Goal: Task Accomplishment & Management: Use online tool/utility

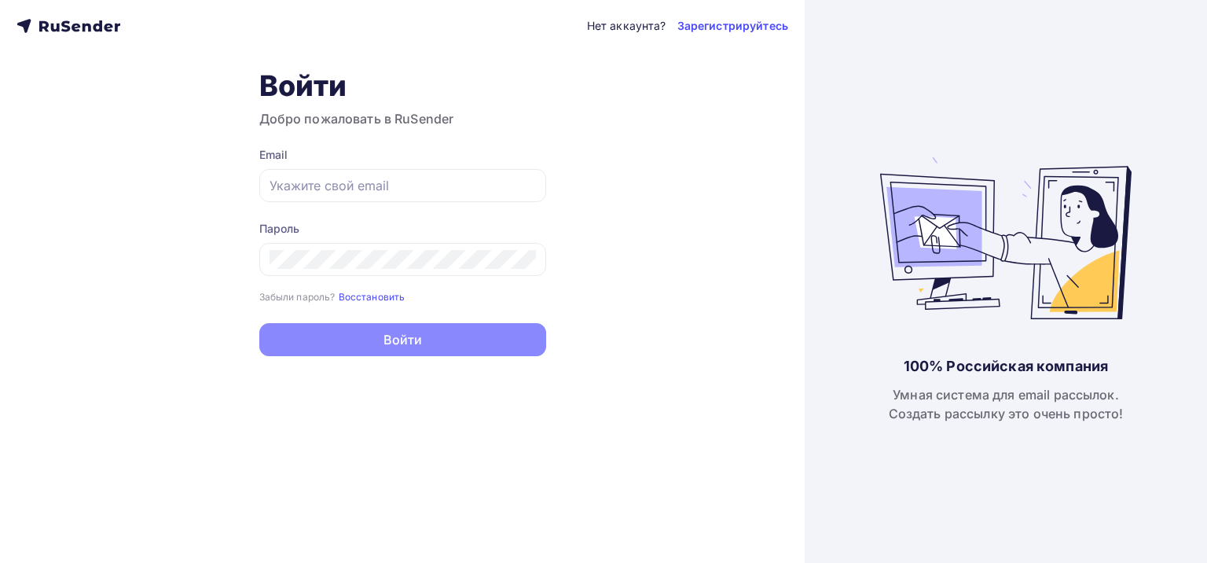
type input "[EMAIL_ADDRESS][DOMAIN_NAME]"
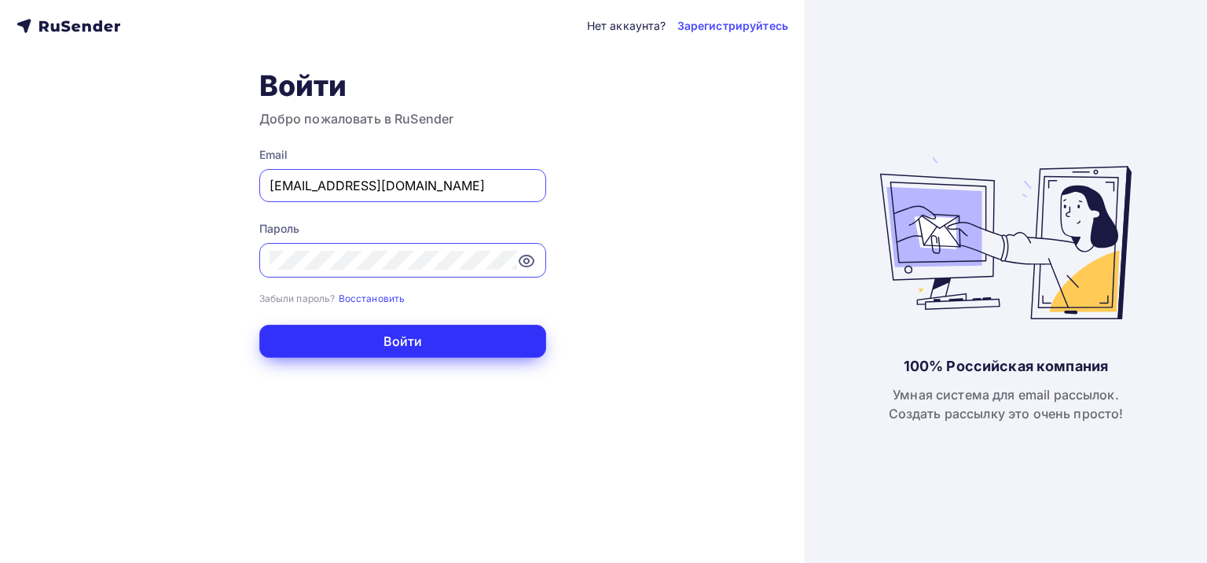
click at [395, 340] on button "Войти" at bounding box center [402, 341] width 287 height 33
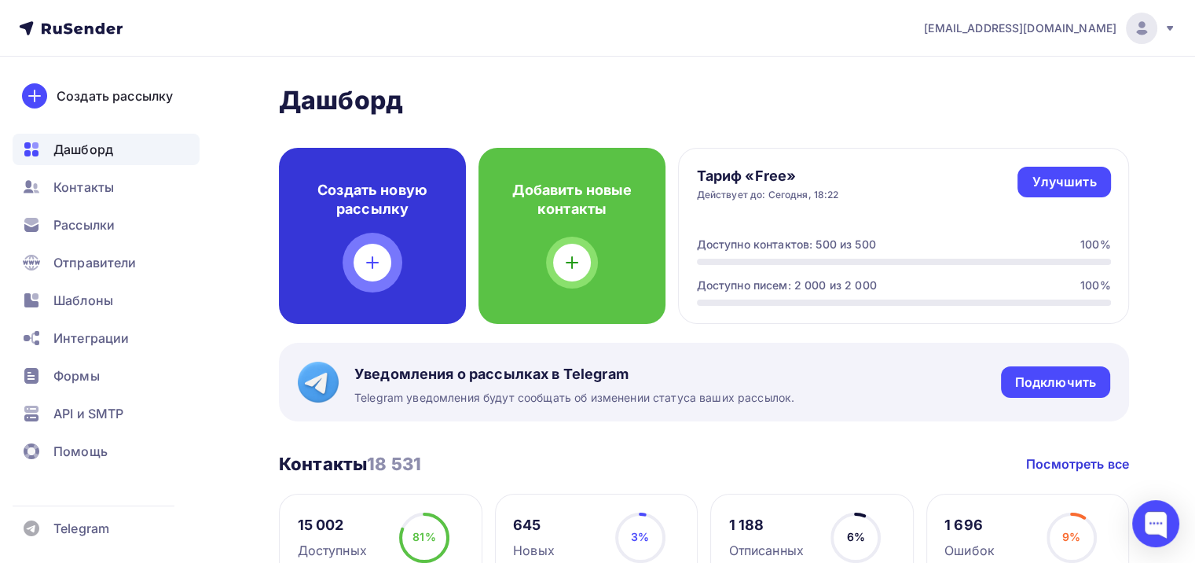
click at [374, 260] on icon at bounding box center [372, 262] width 19 height 19
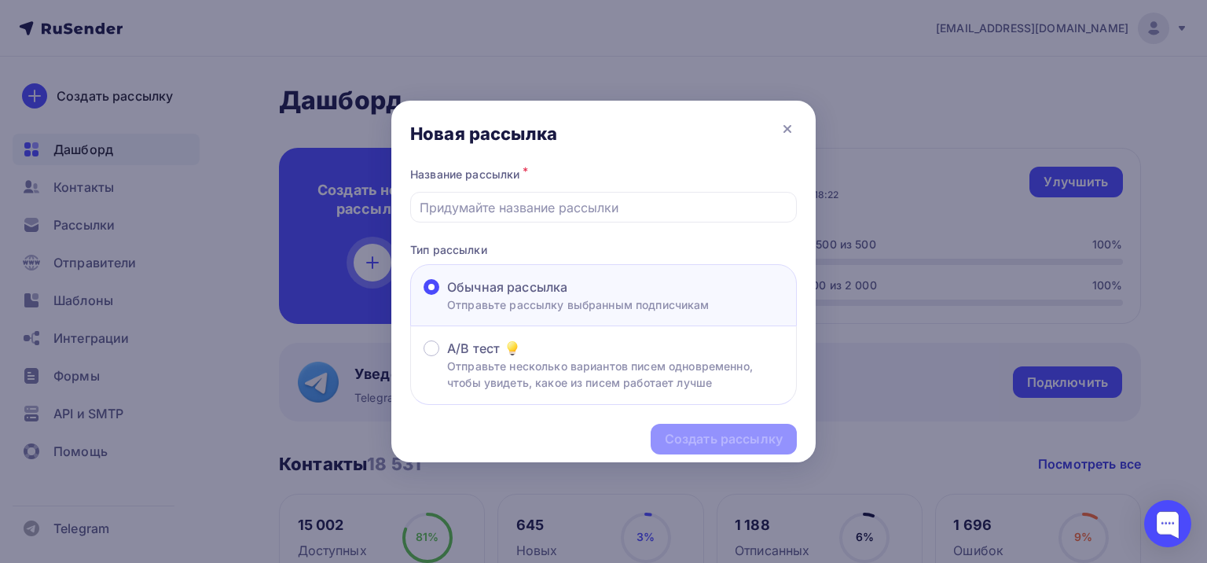
click at [696, 439] on div "Создать рассылку" at bounding box center [603, 439] width 424 height 68
click at [554, 211] on input "text" at bounding box center [604, 207] width 369 height 19
click at [786, 127] on icon at bounding box center [787, 129] width 6 height 6
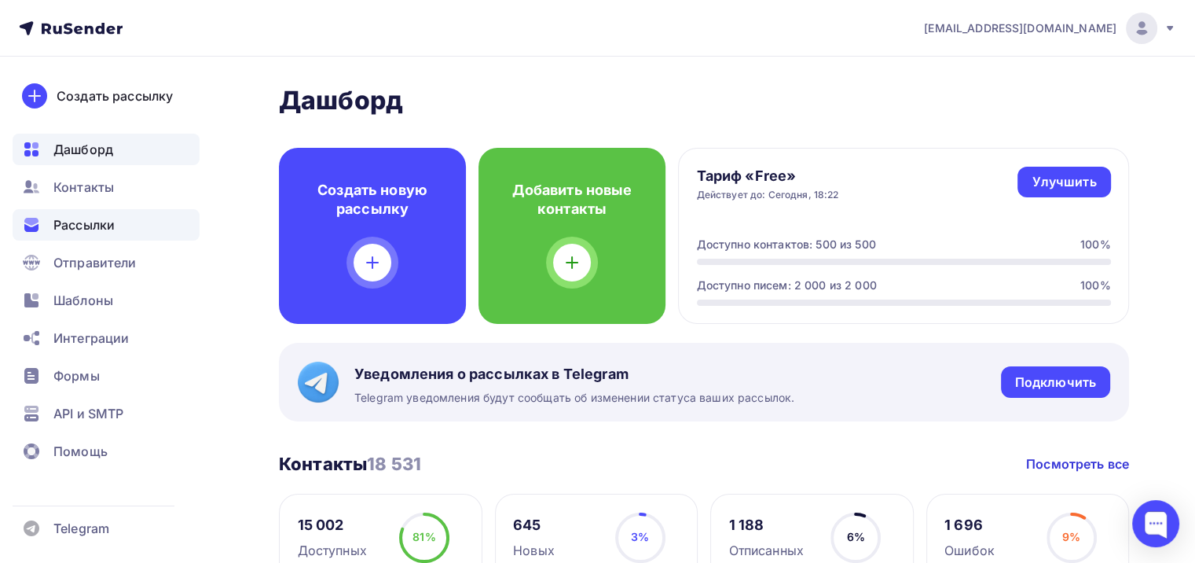
click at [101, 229] on span "Рассылки" at bounding box center [83, 224] width 61 height 19
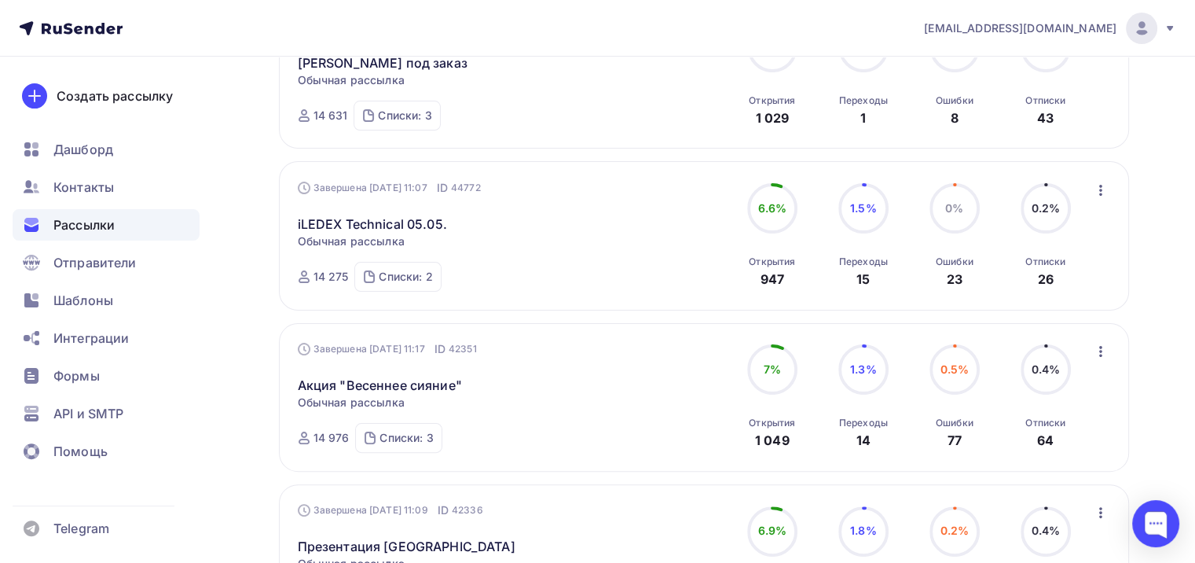
scroll to position [314, 0]
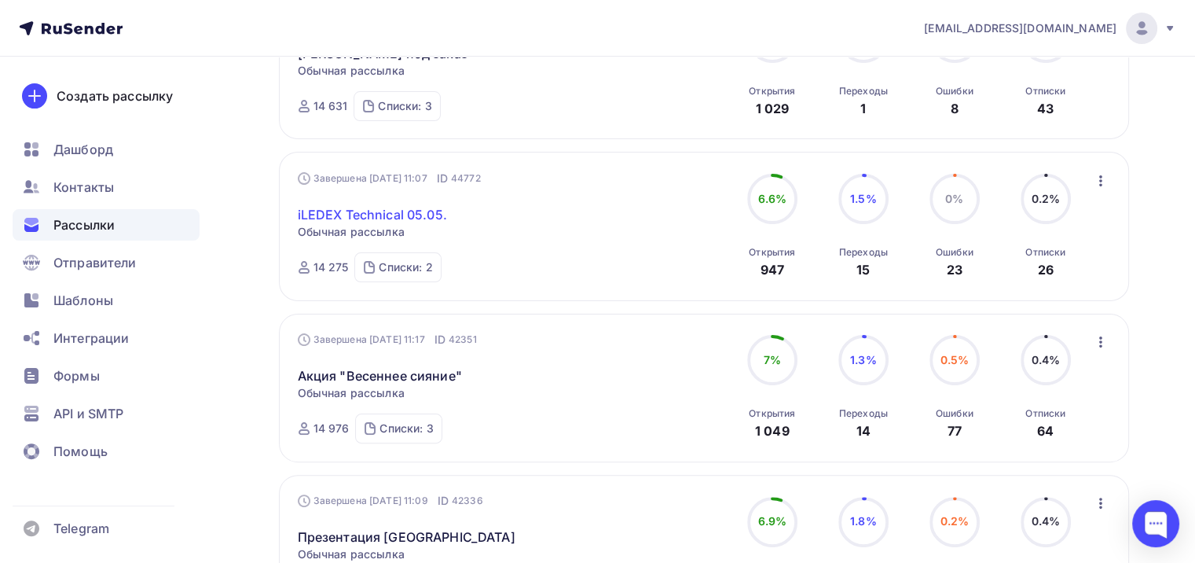
click at [364, 212] on link "iLEDEX Technical 05.05." at bounding box center [372, 214] width 149 height 19
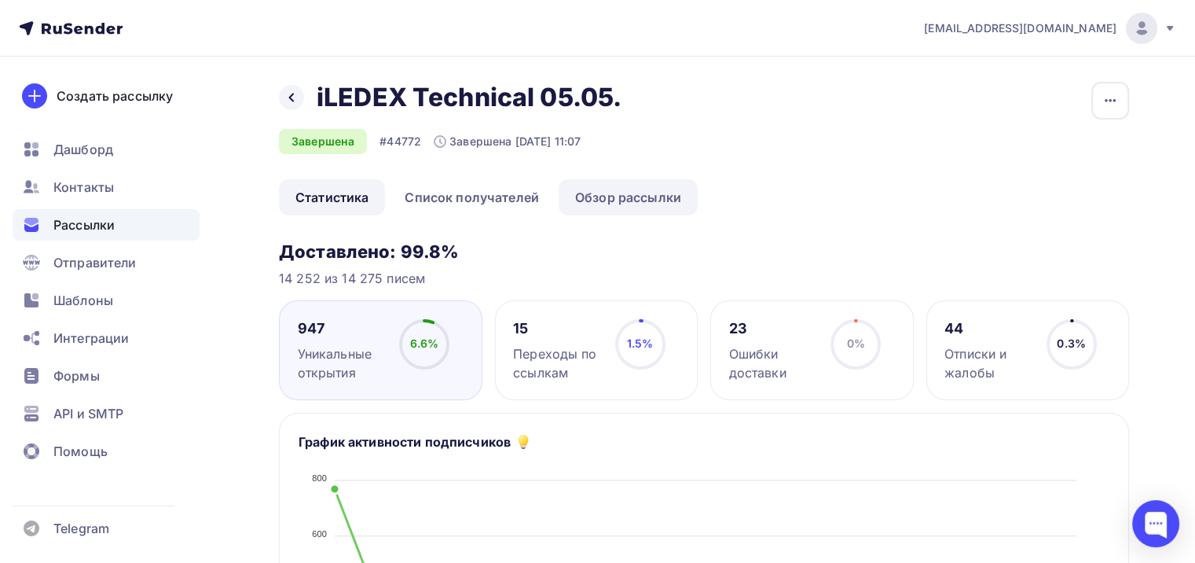
click at [629, 195] on link "Обзор рассылки" at bounding box center [628, 197] width 139 height 36
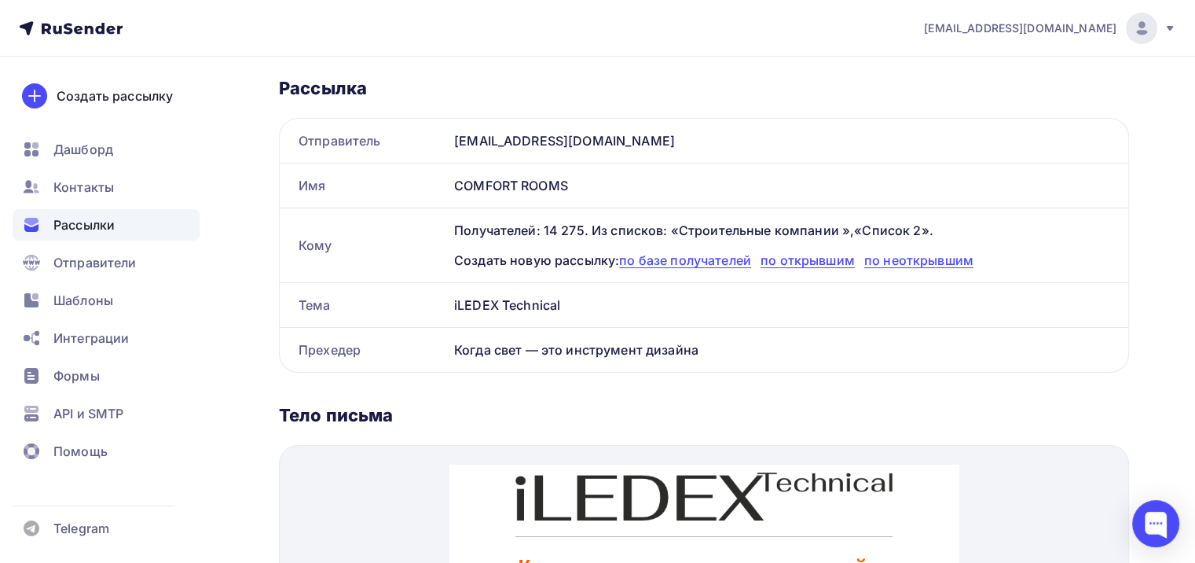
scroll to position [110, 0]
